Goal: Information Seeking & Learning: Learn about a topic

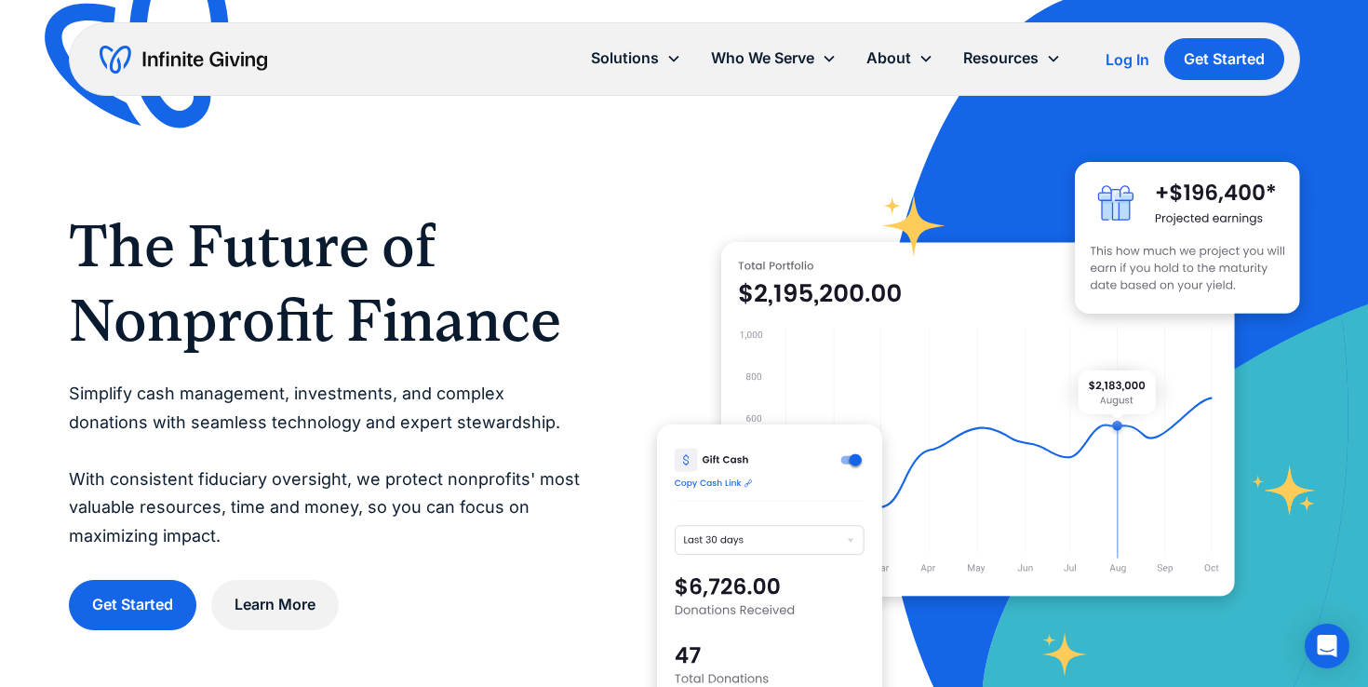
scroll to position [10, 0]
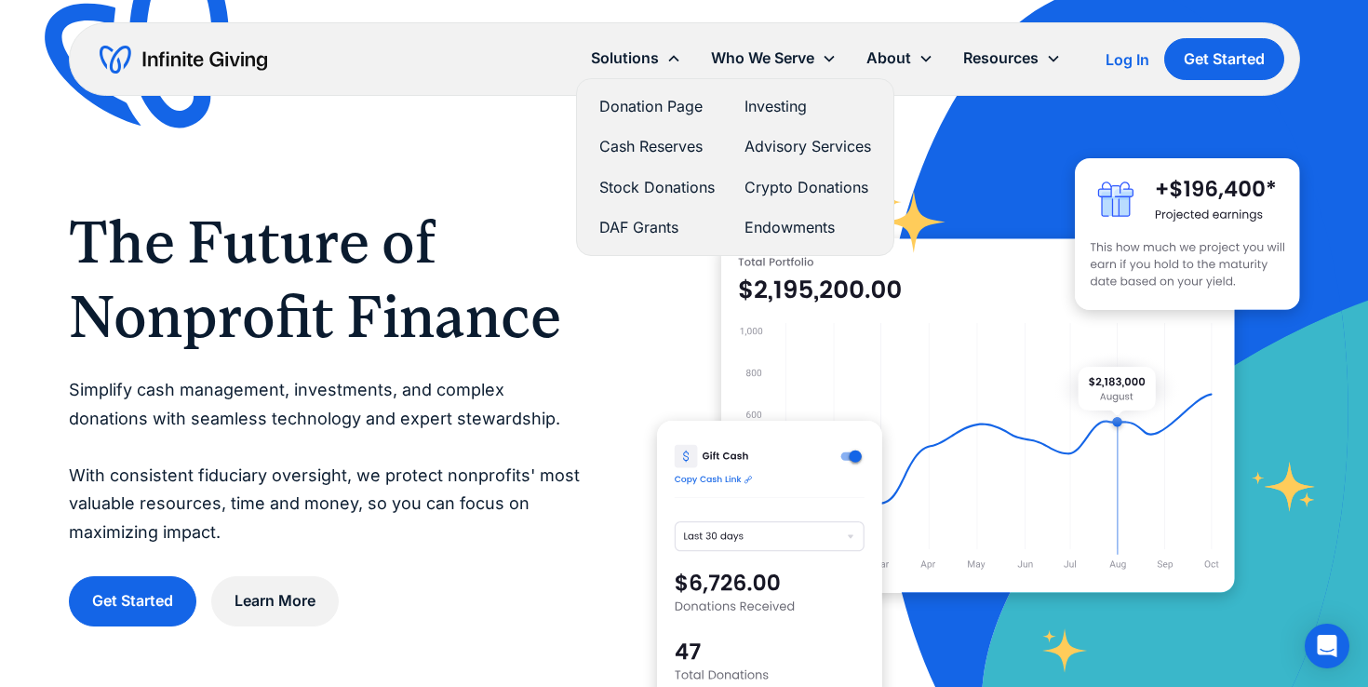
click at [646, 100] on link "Donation Page" at bounding box center [656, 106] width 115 height 25
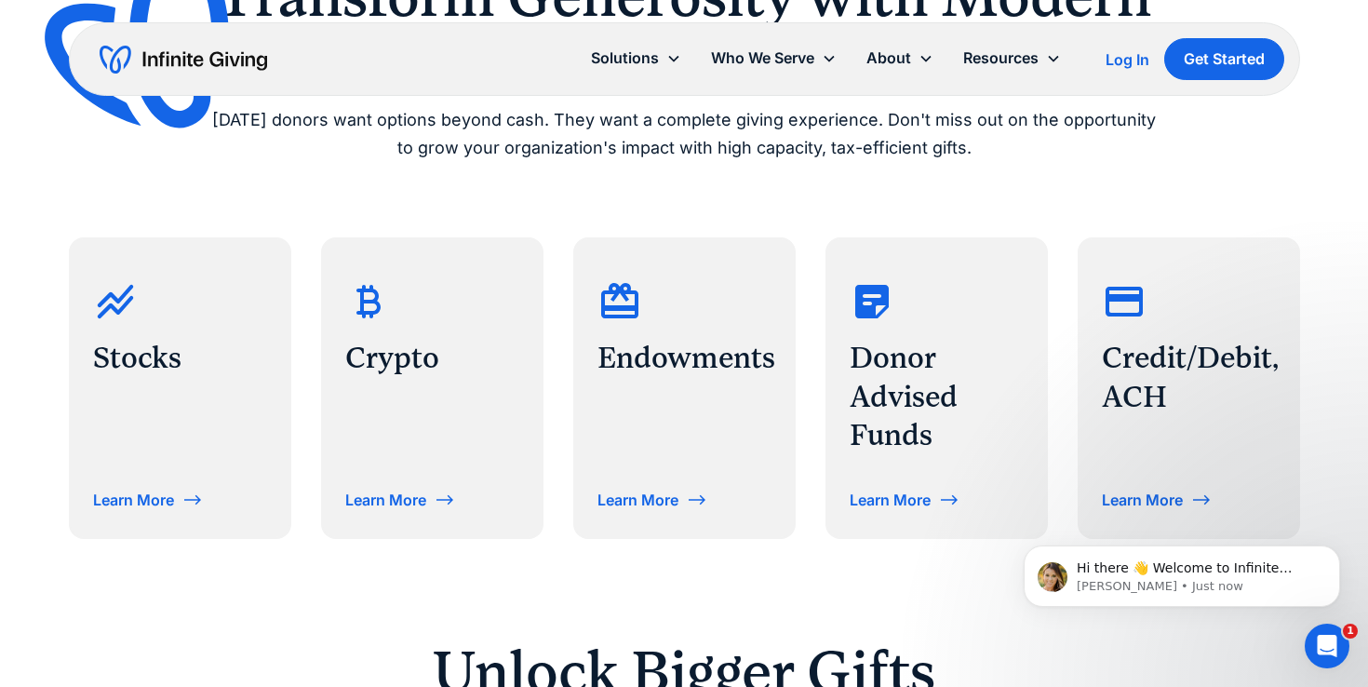
scroll to position [863, 0]
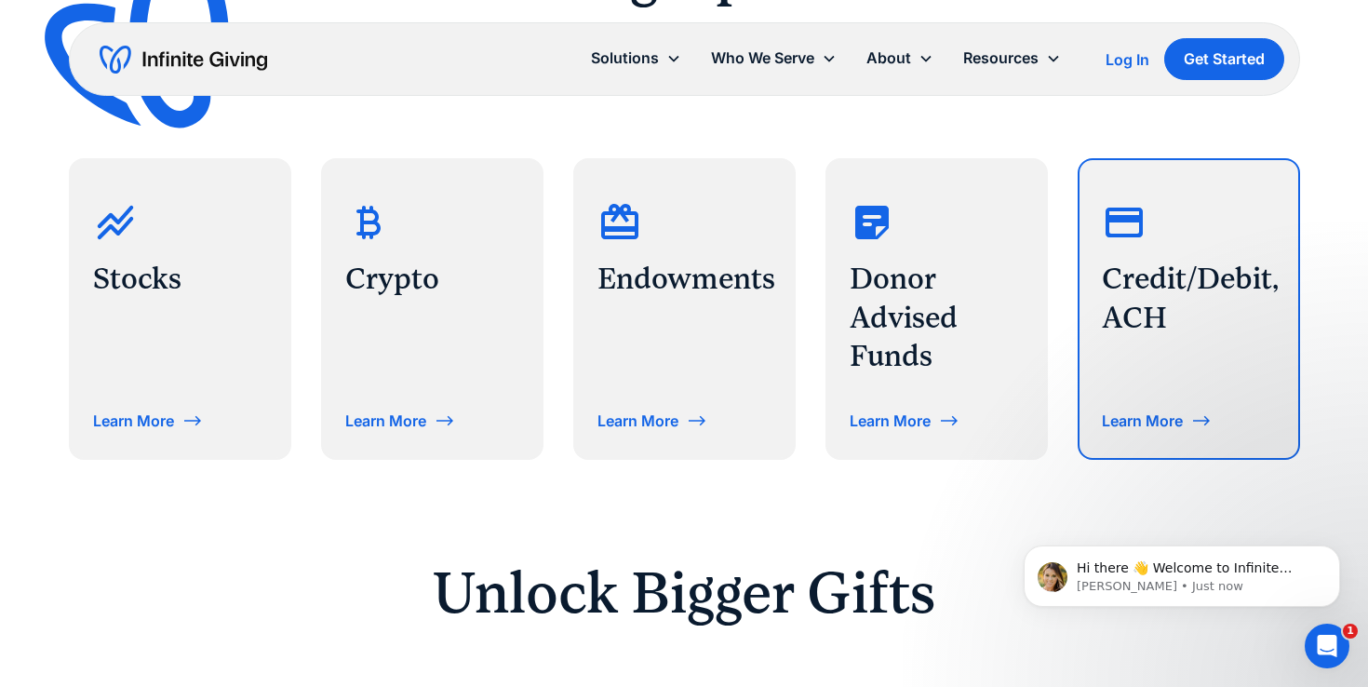
click at [1111, 287] on h3 "Credit/Debit, ACH" at bounding box center [1189, 298] width 174 height 77
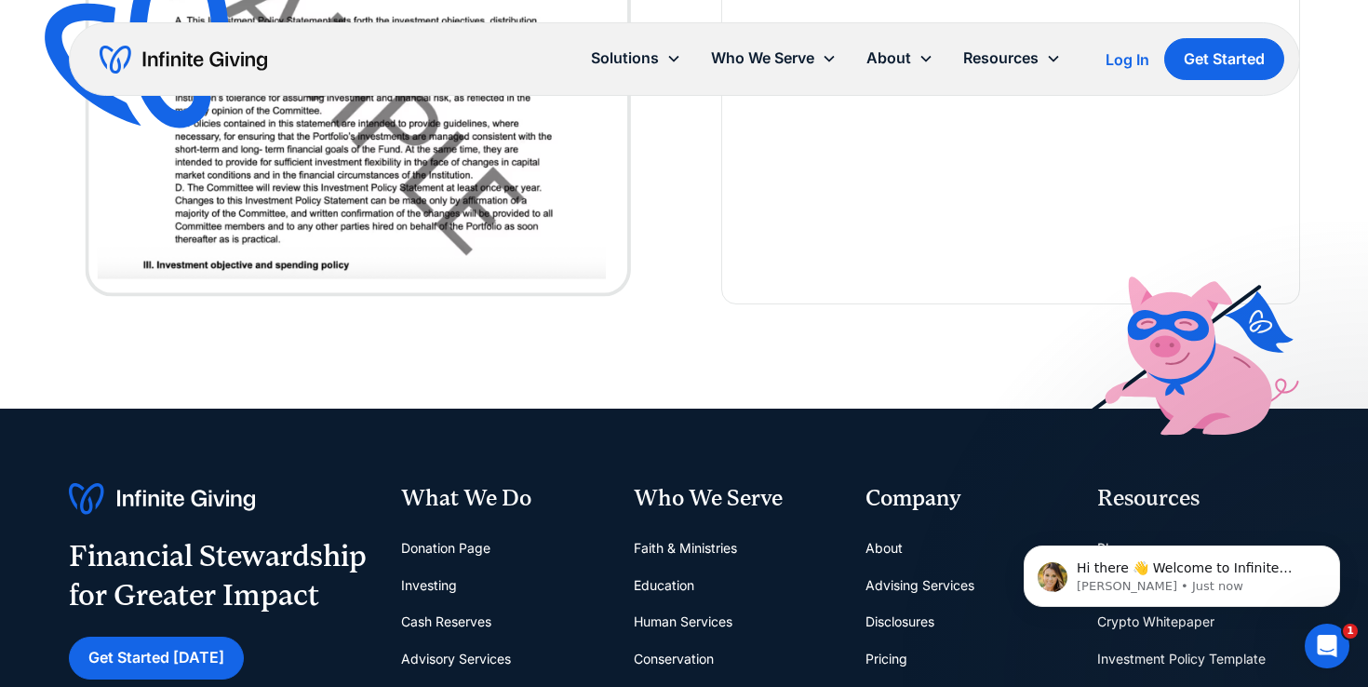
scroll to position [4035, 0]
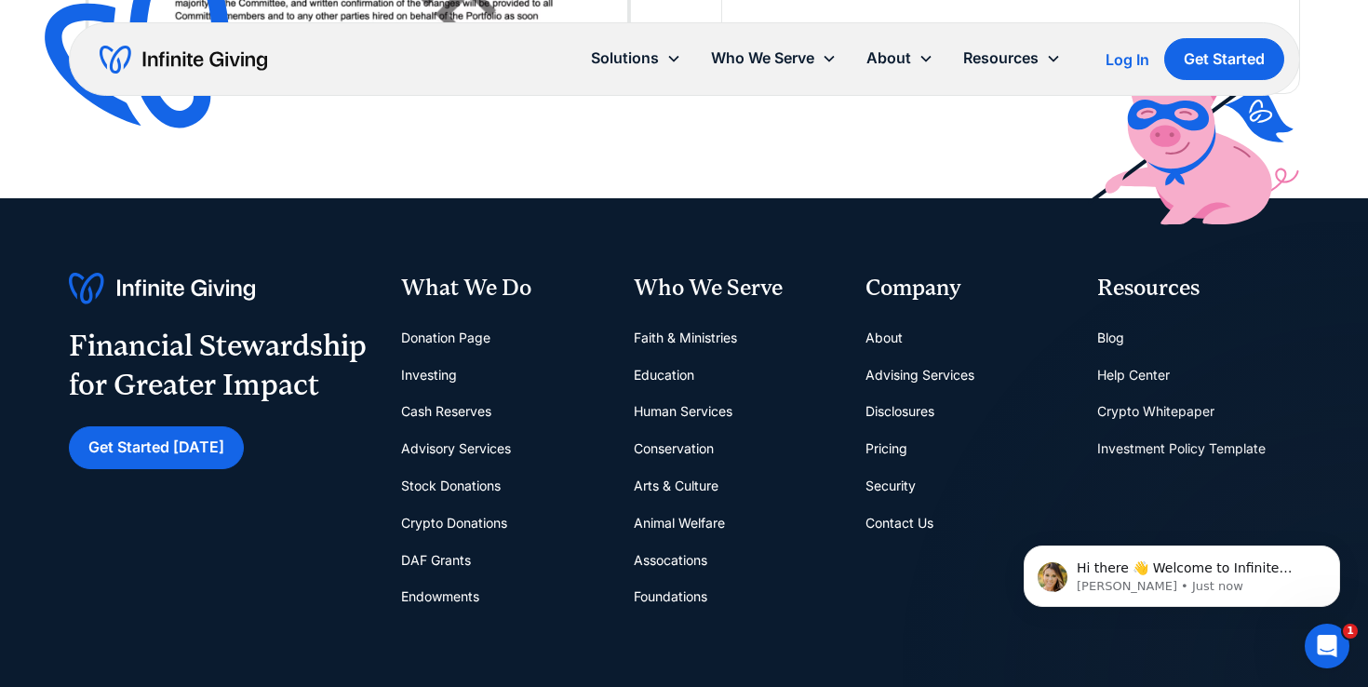
click at [422, 344] on link "Donation Page" at bounding box center [445, 337] width 89 height 37
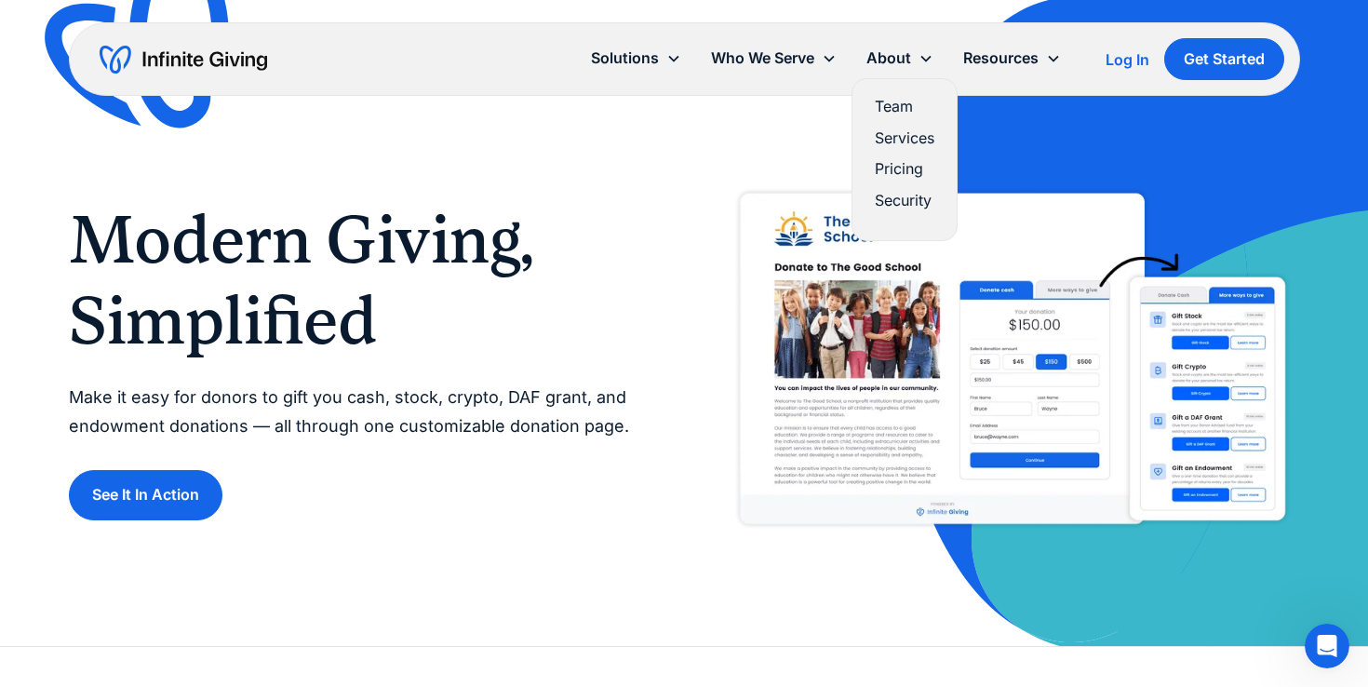
click at [894, 161] on link "Pricing" at bounding box center [905, 168] width 60 height 25
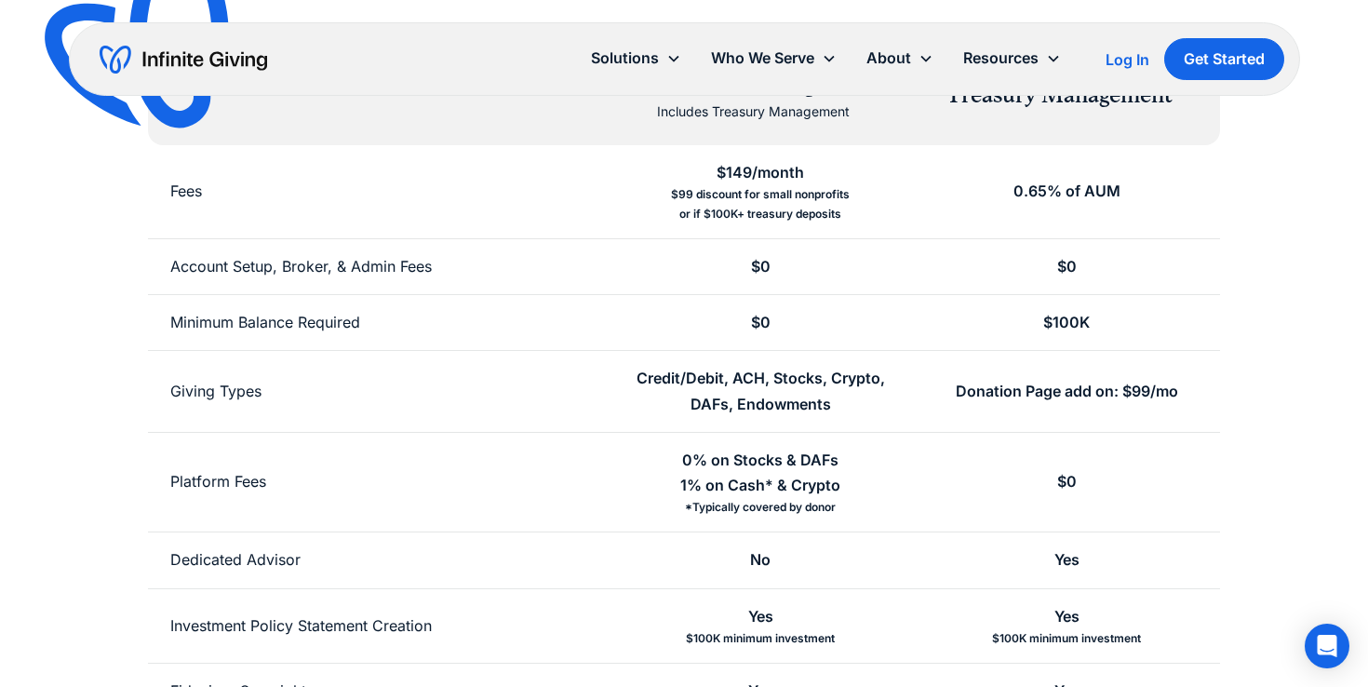
scroll to position [379, 0]
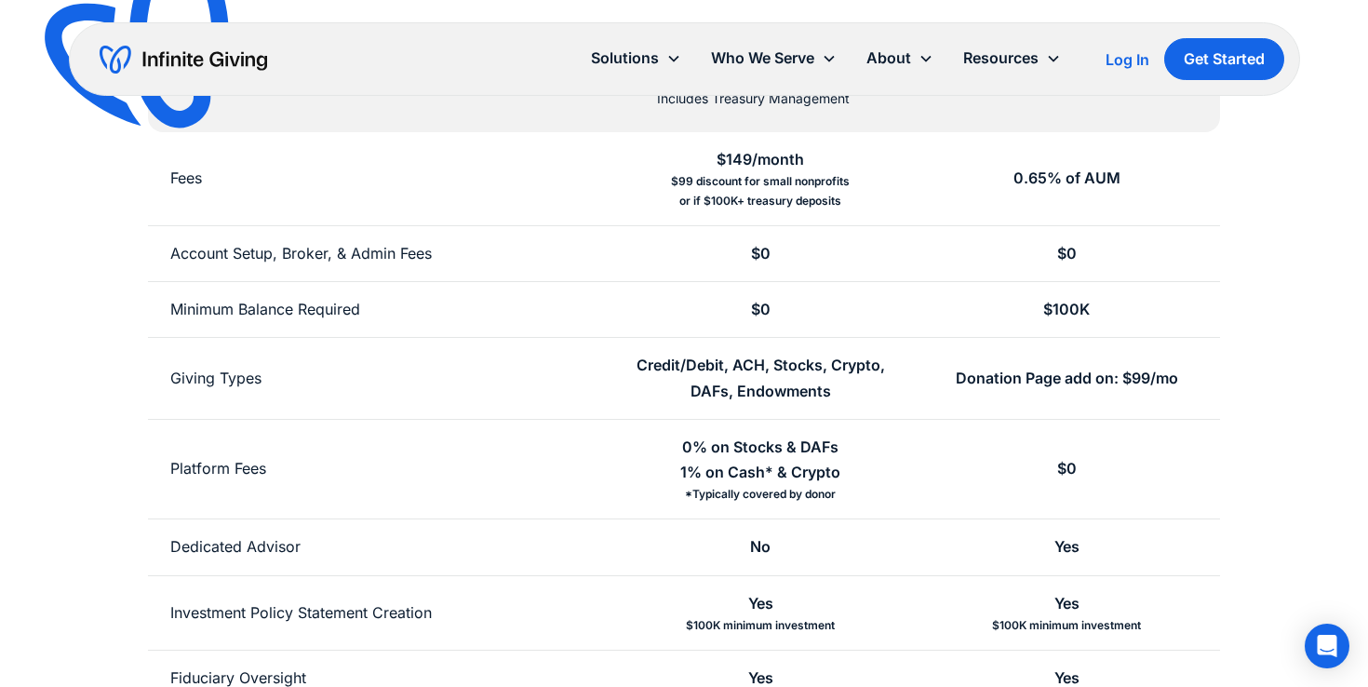
click at [768, 471] on div "0% on Stocks & DAFs 1% on Cash* & Crypto" at bounding box center [760, 460] width 160 height 50
click at [864, 473] on div "0% on Stocks & DAFs 1% on Cash* & Crypto *Typically covered by donor" at bounding box center [761, 470] width 306 height 100
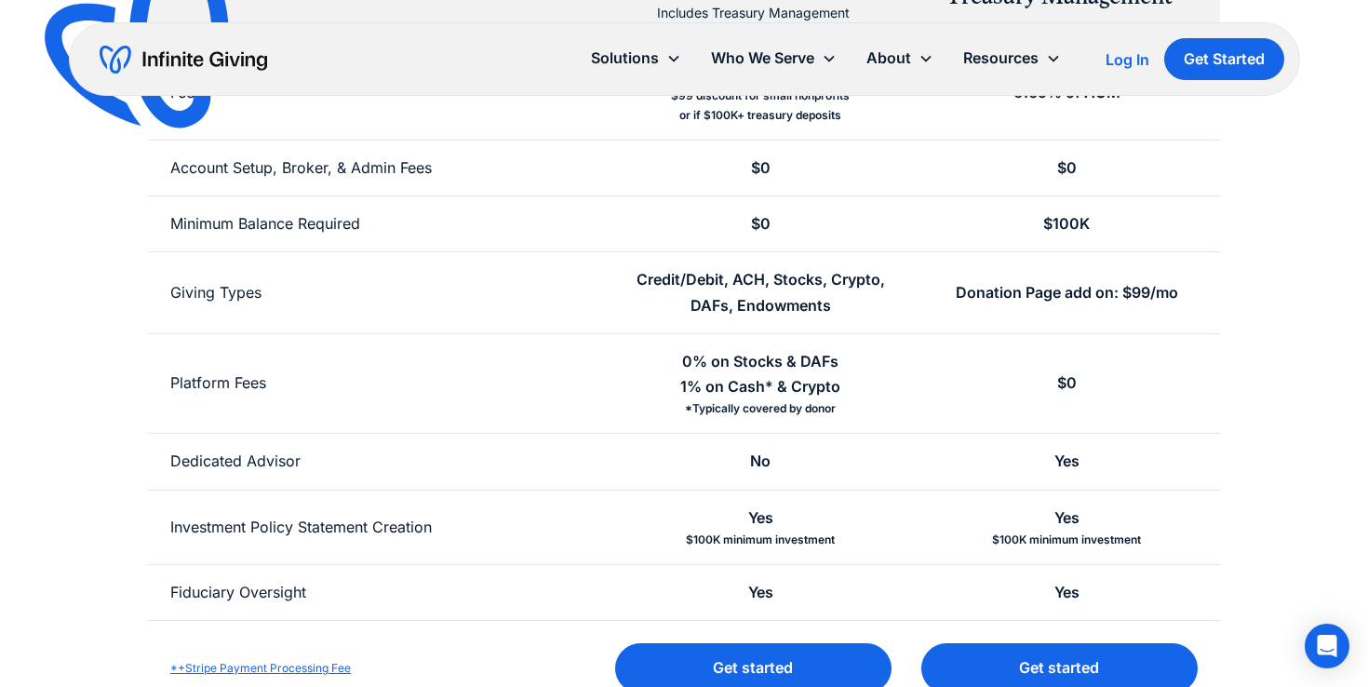
scroll to position [478, 0]
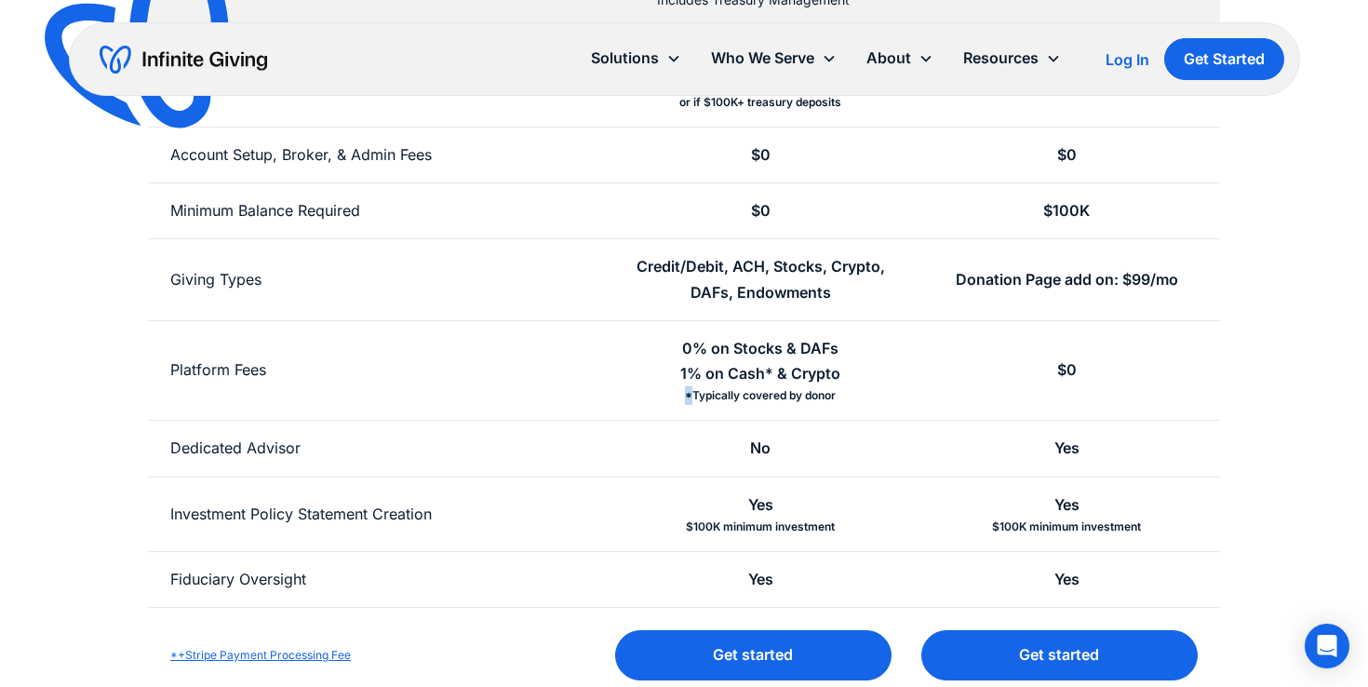
drag, startPoint x: 693, startPoint y: 393, endPoint x: 861, endPoint y: 387, distance: 168.6
click at [861, 387] on div "0% on Stocks & DAFs 1% on Cash* & Crypto *Typically covered by donor" at bounding box center [761, 371] width 306 height 100
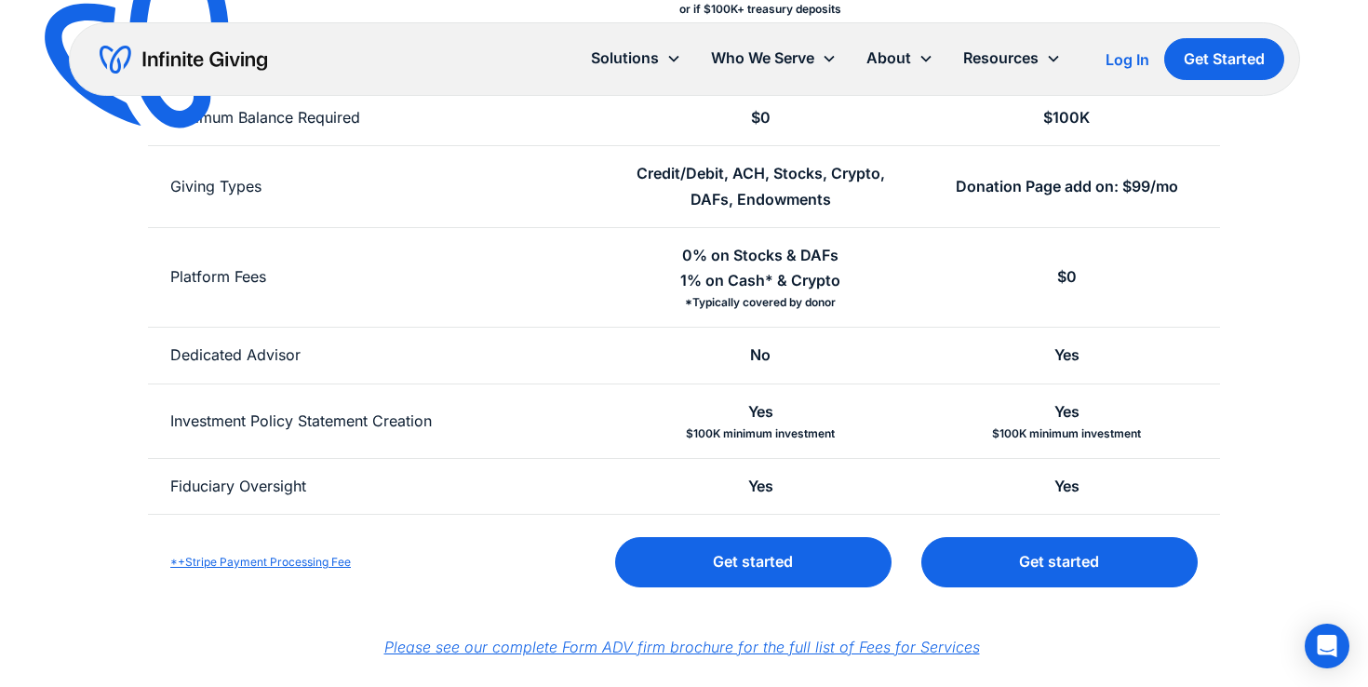
click at [809, 363] on div "No" at bounding box center [761, 355] width 306 height 55
drag, startPoint x: 809, startPoint y: 363, endPoint x: 747, endPoint y: 362, distance: 62.4
click at [747, 362] on div "No" at bounding box center [761, 355] width 306 height 55
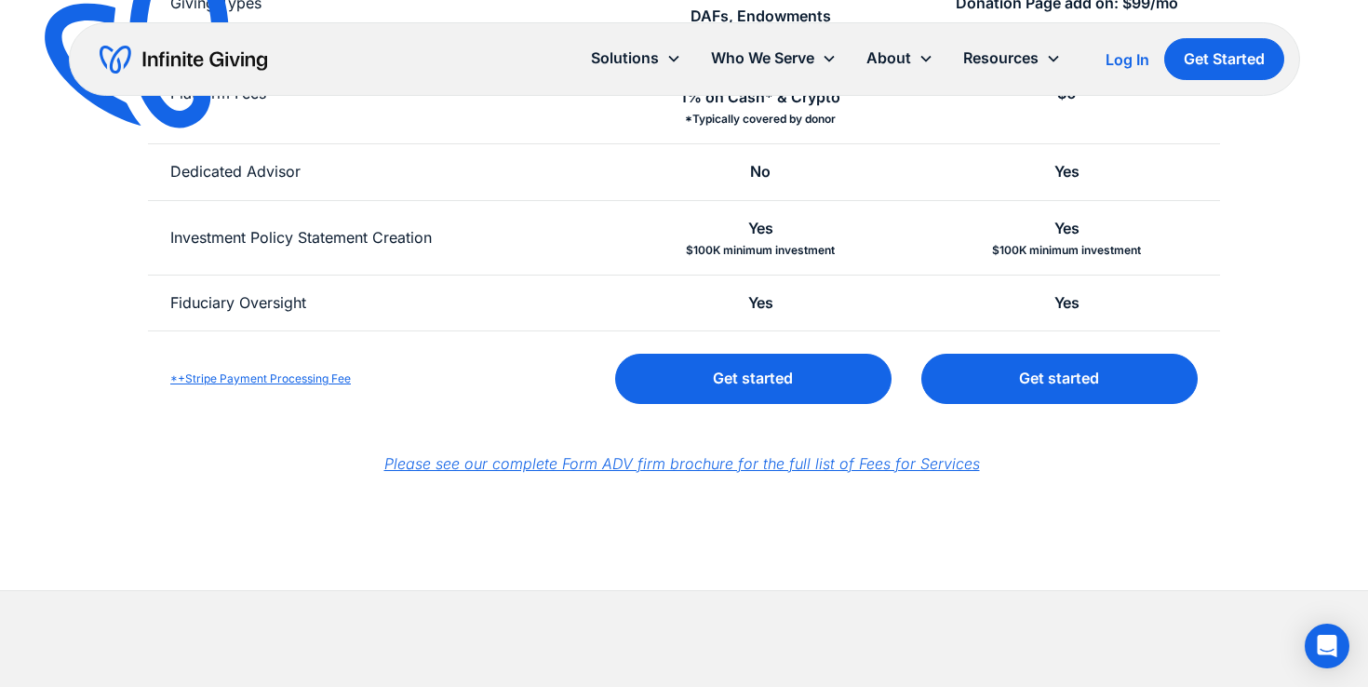
scroll to position [832, 0]
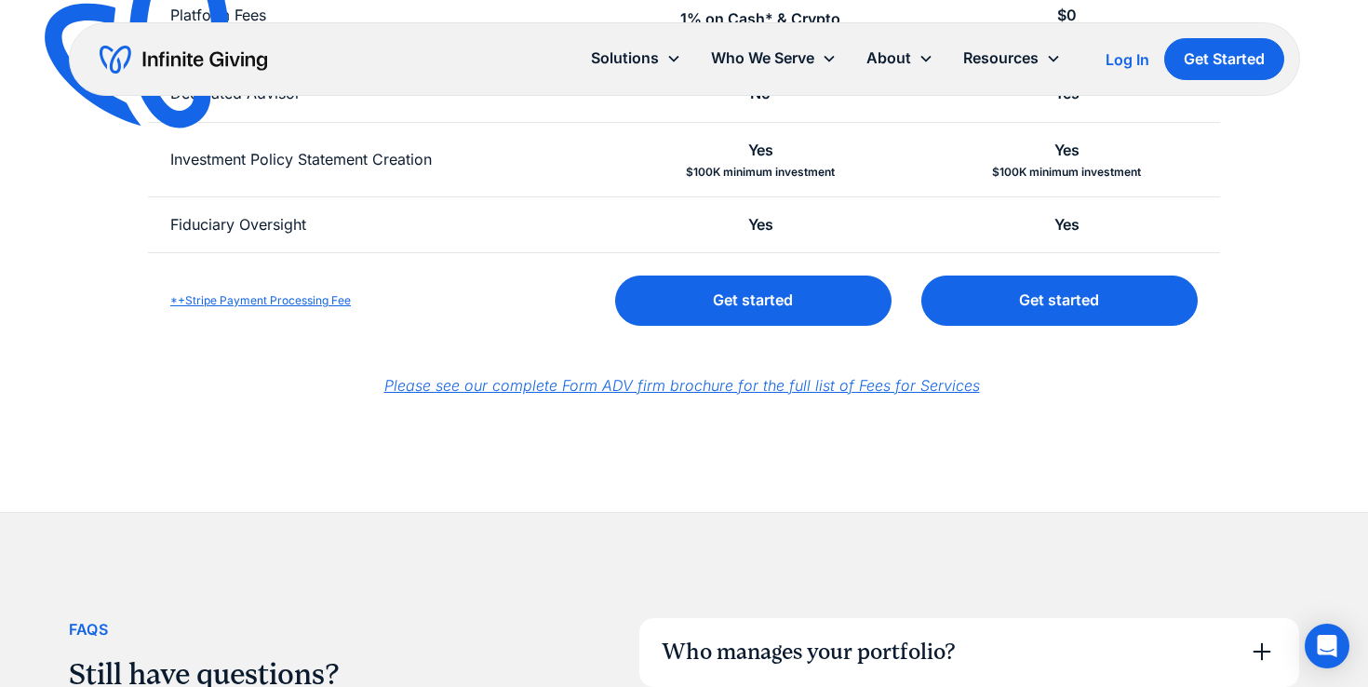
click at [673, 389] on em "Please see our complete Form ADV firm brochure for the full list of Fees for Se…" at bounding box center [682, 385] width 596 height 19
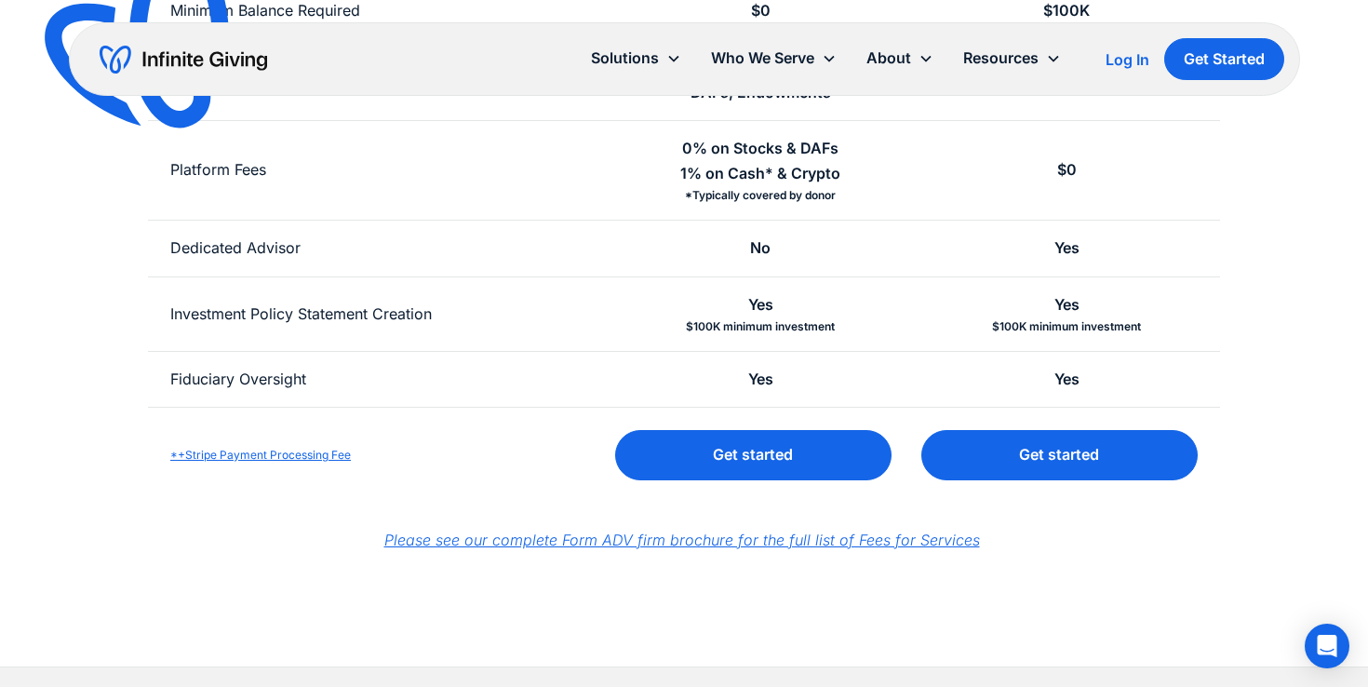
scroll to position [443, 0]
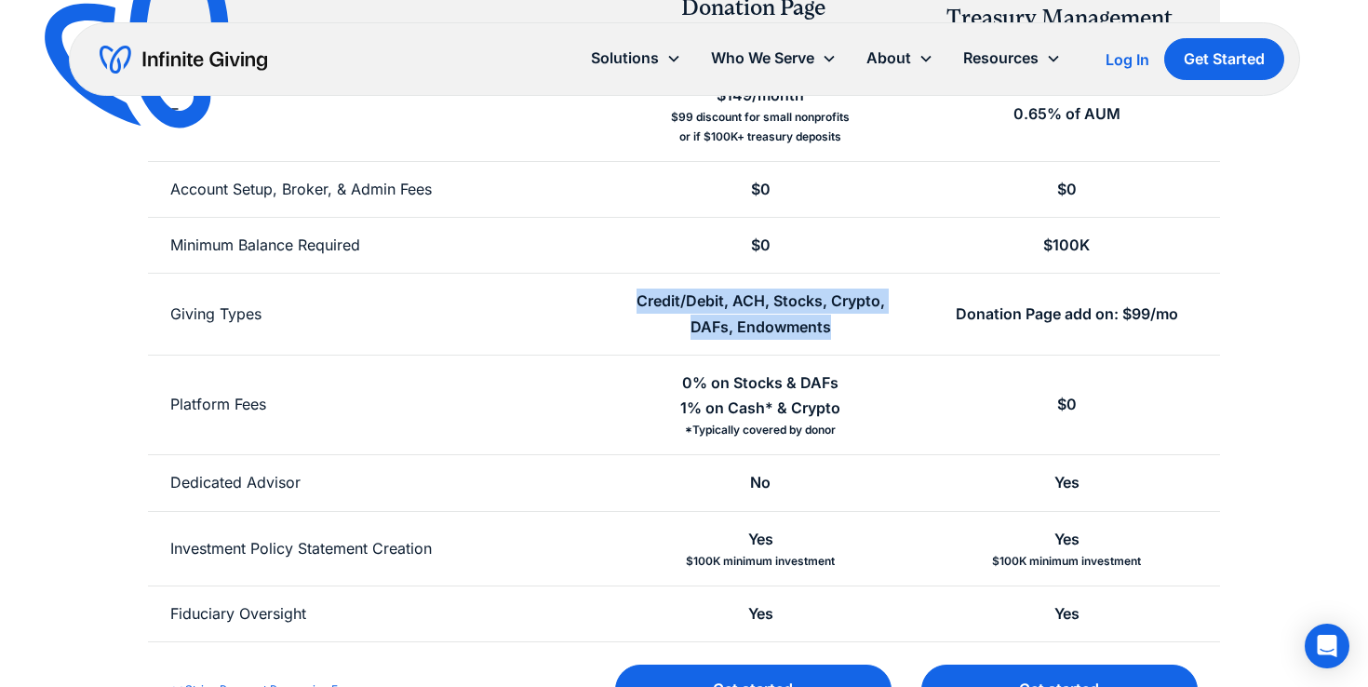
drag, startPoint x: 638, startPoint y: 295, endPoint x: 882, endPoint y: 339, distance: 248.7
click at [882, 339] on div "Credit/Debit, ACH, Stocks, Crypto, DAFs, Endowments" at bounding box center [761, 314] width 262 height 50
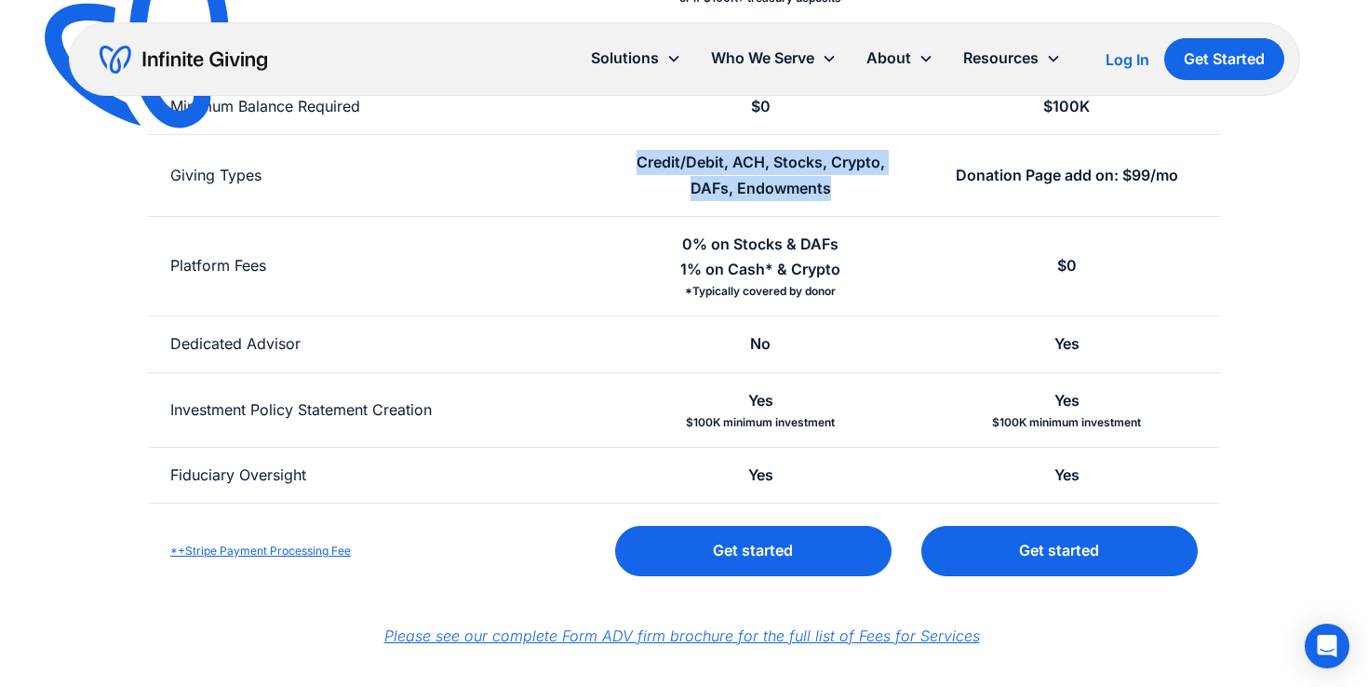
scroll to position [629, 0]
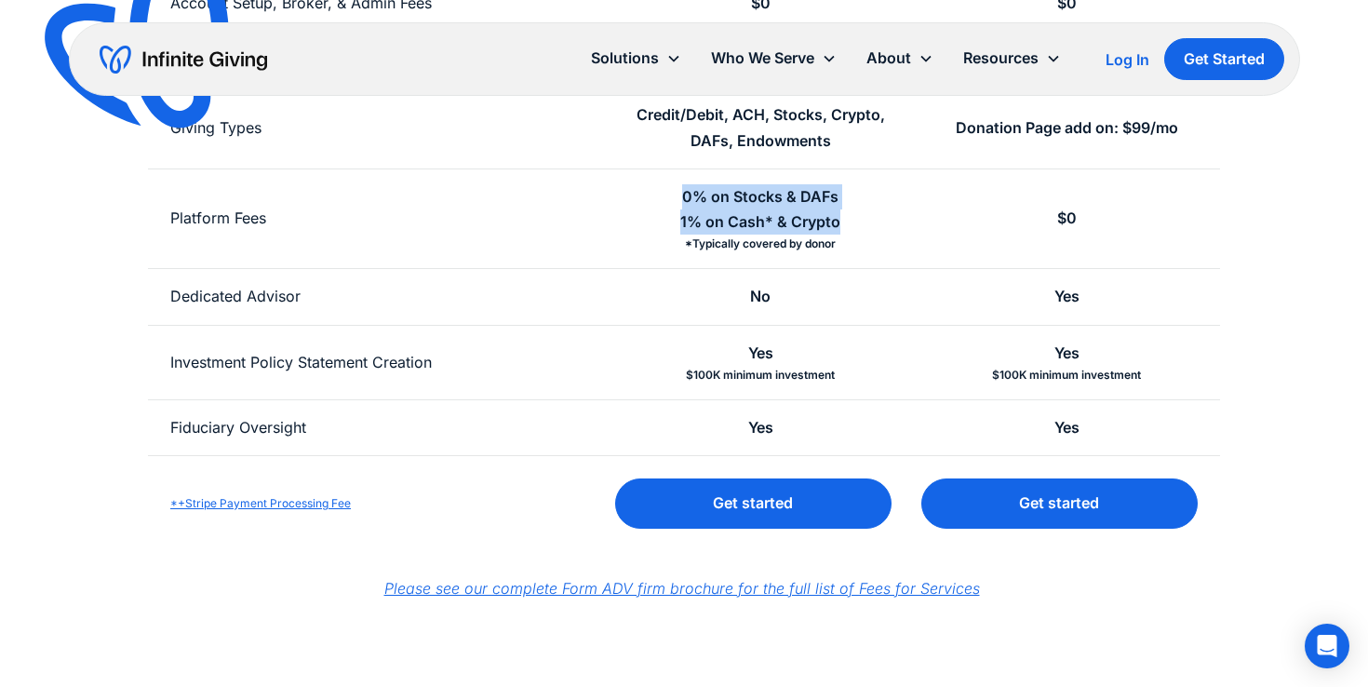
drag, startPoint x: 682, startPoint y: 195, endPoint x: 855, endPoint y: 226, distance: 176.0
click at [855, 226] on div "0% on Stocks & DAFs 1% on Cash* & Crypto *Typically covered by donor" at bounding box center [761, 219] width 306 height 100
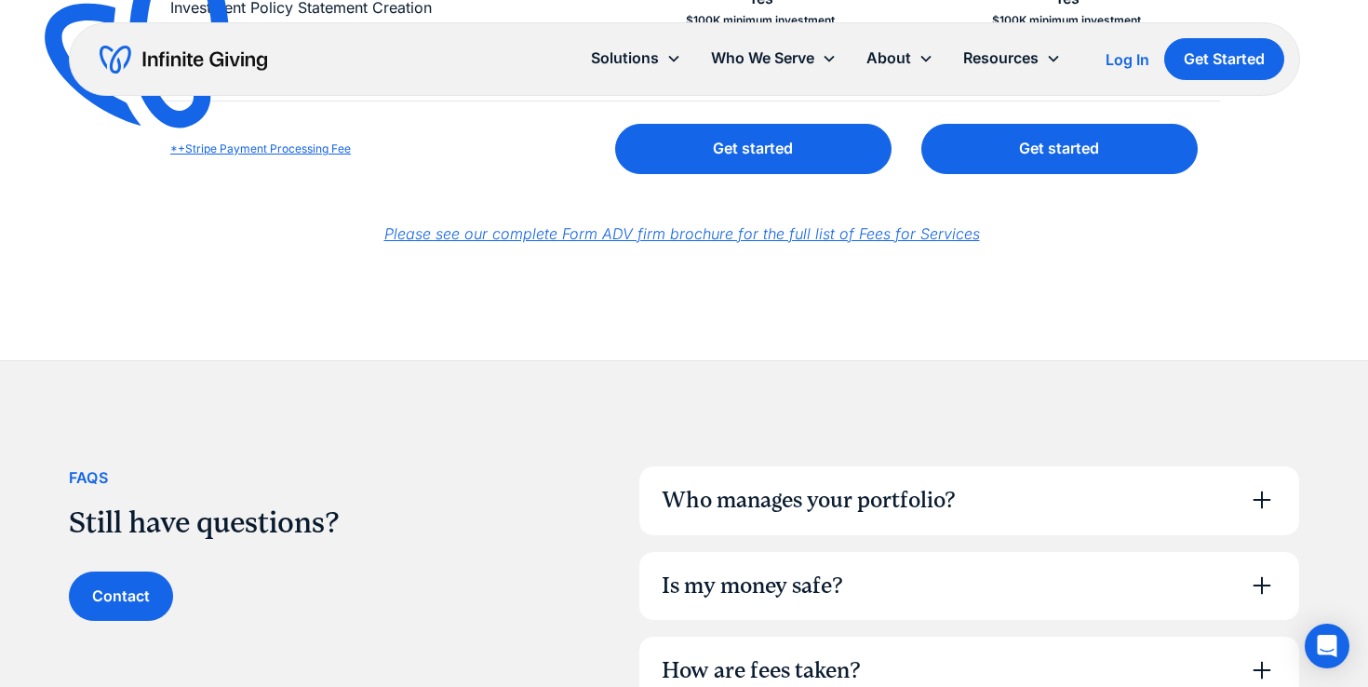
scroll to position [1142, 0]
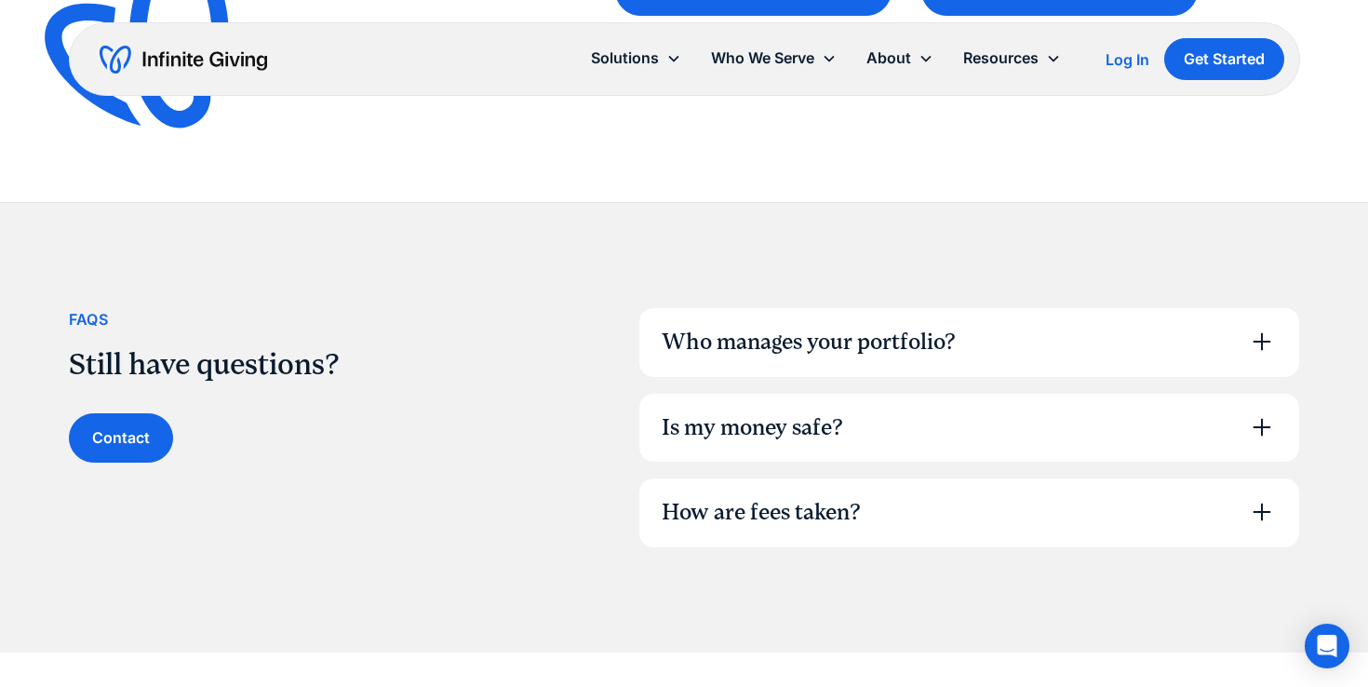
click at [855, 420] on div "Is my money safe?" at bounding box center [969, 428] width 659 height 69
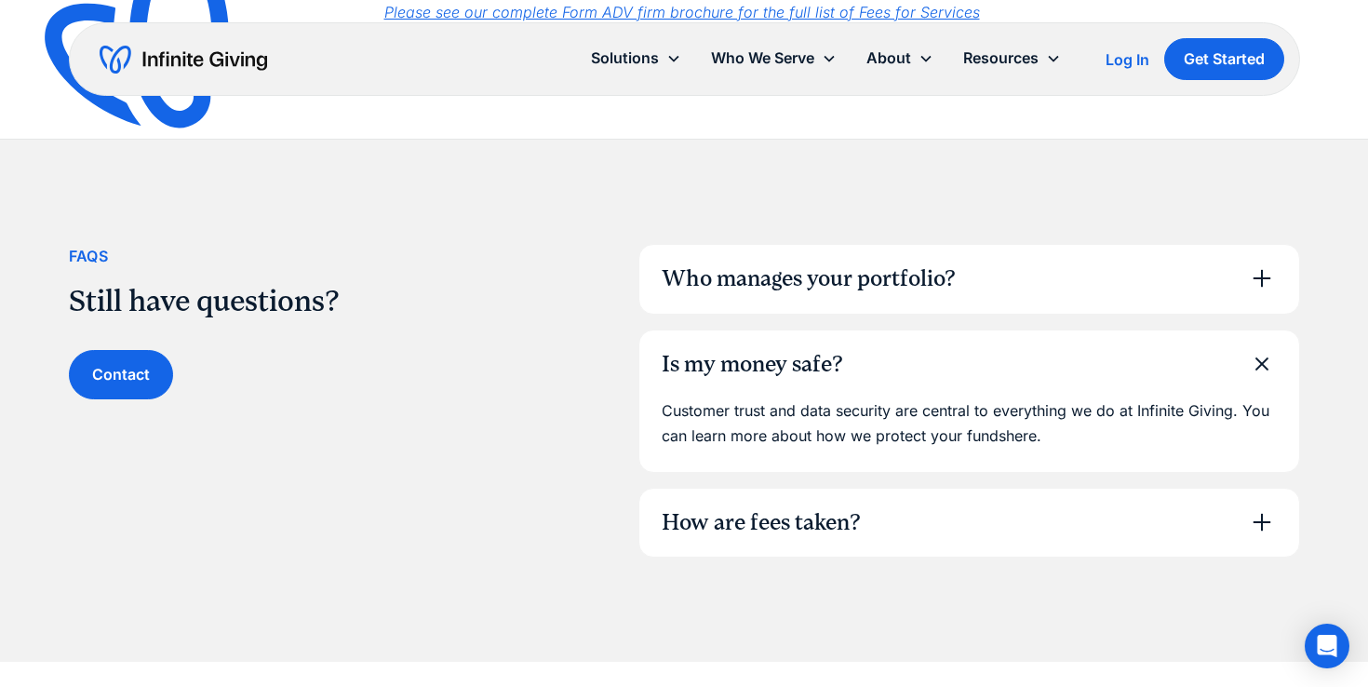
scroll to position [1219, 0]
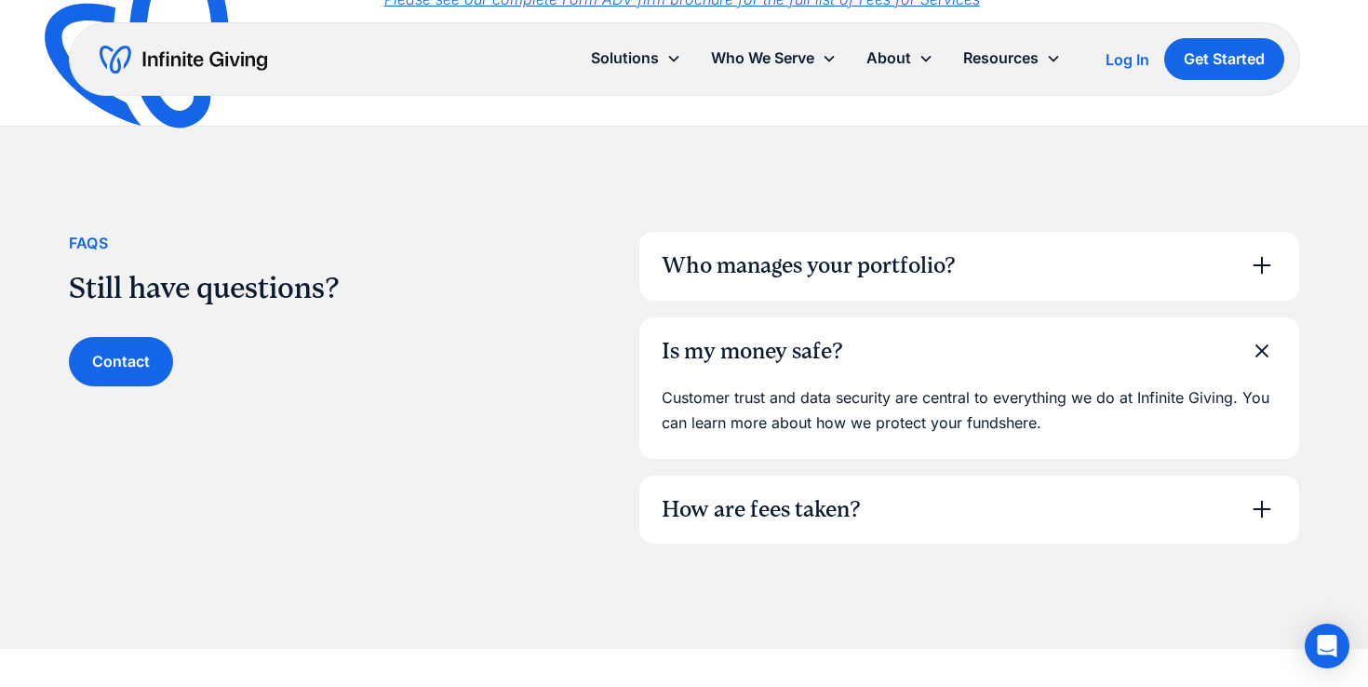
click at [792, 504] on div "How are fees taken?" at bounding box center [761, 510] width 199 height 32
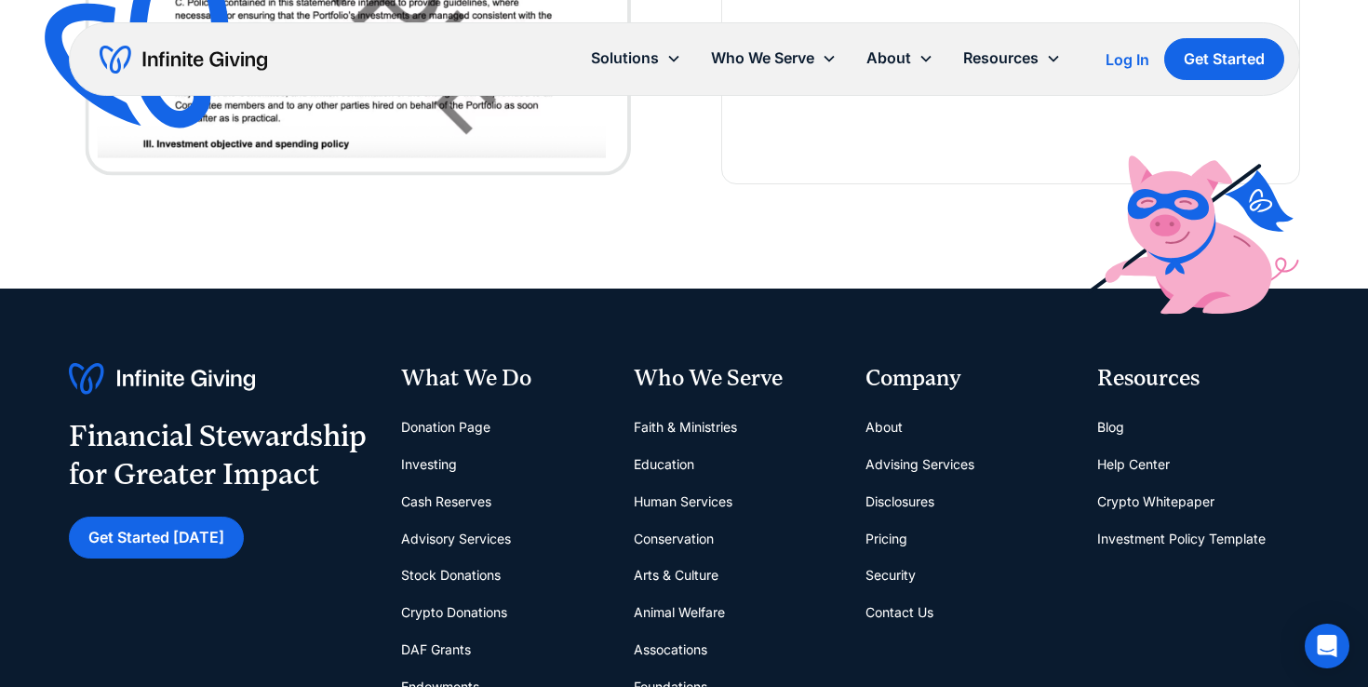
scroll to position [2712, 0]
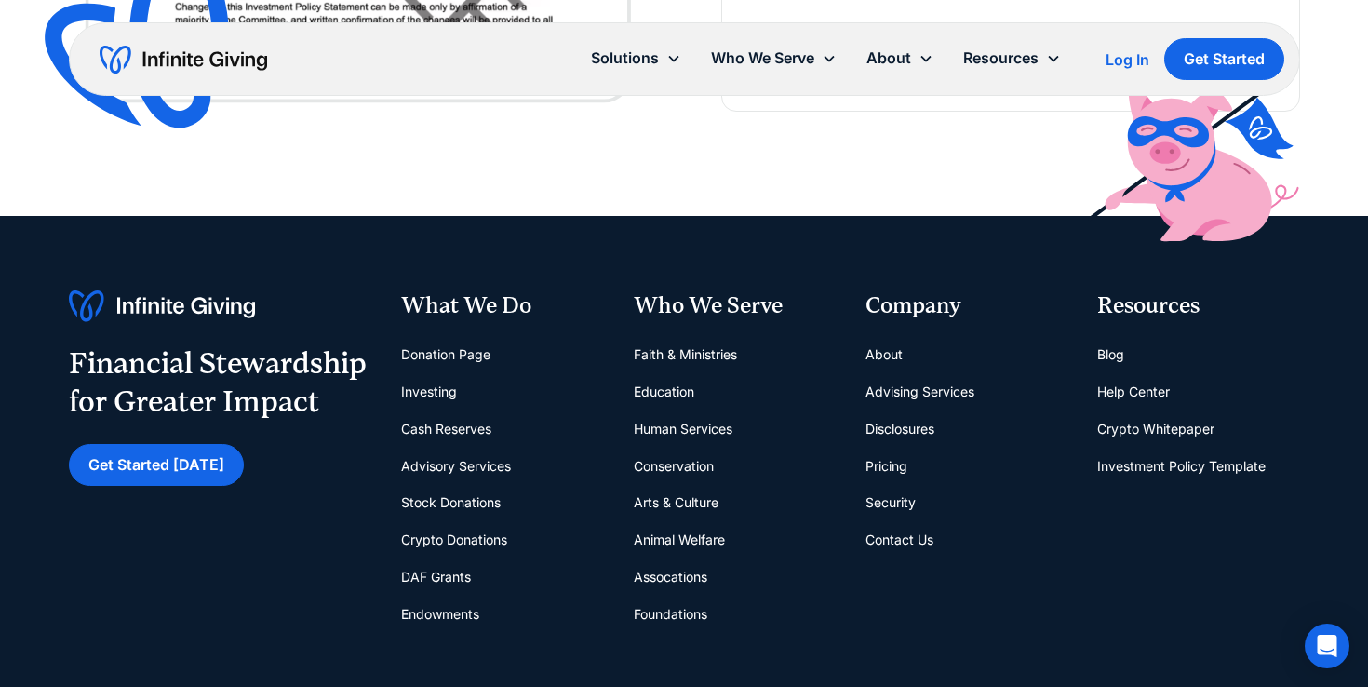
click at [658, 610] on link "Foundations" at bounding box center [671, 614] width 74 height 37
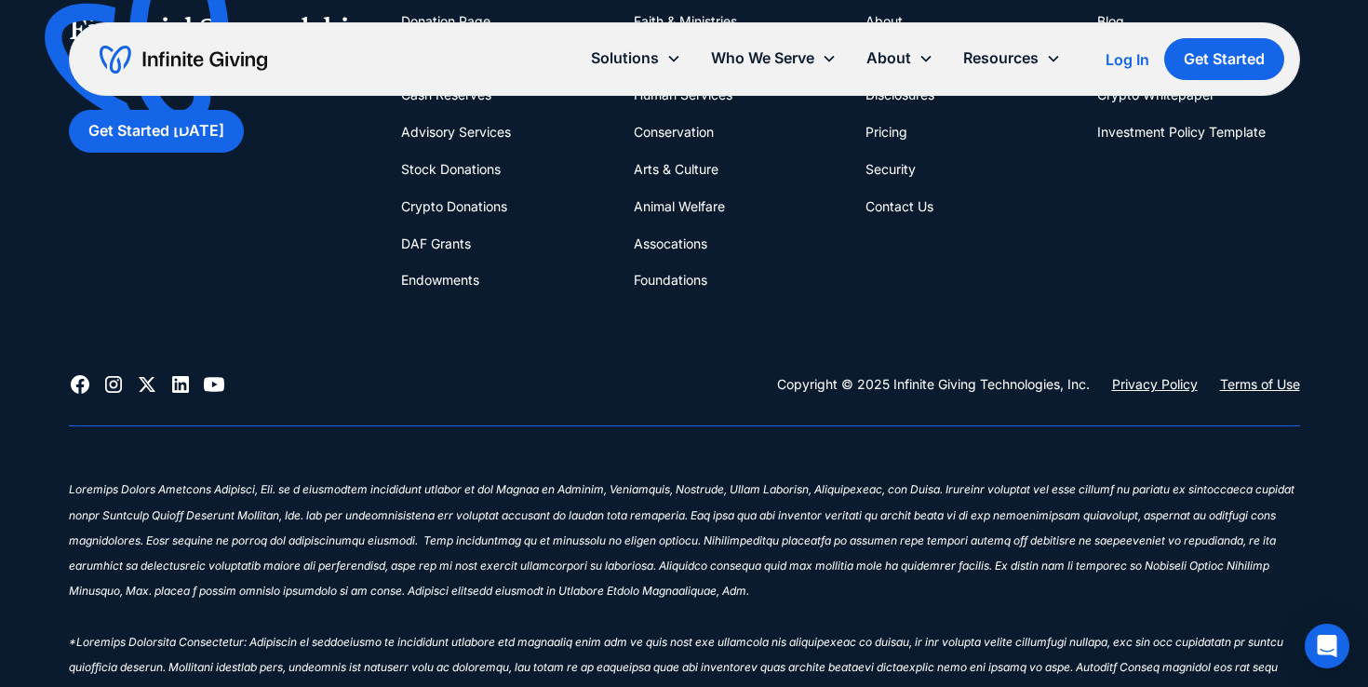
scroll to position [4938, 0]
